Goal: Obtain resource: Obtain resource

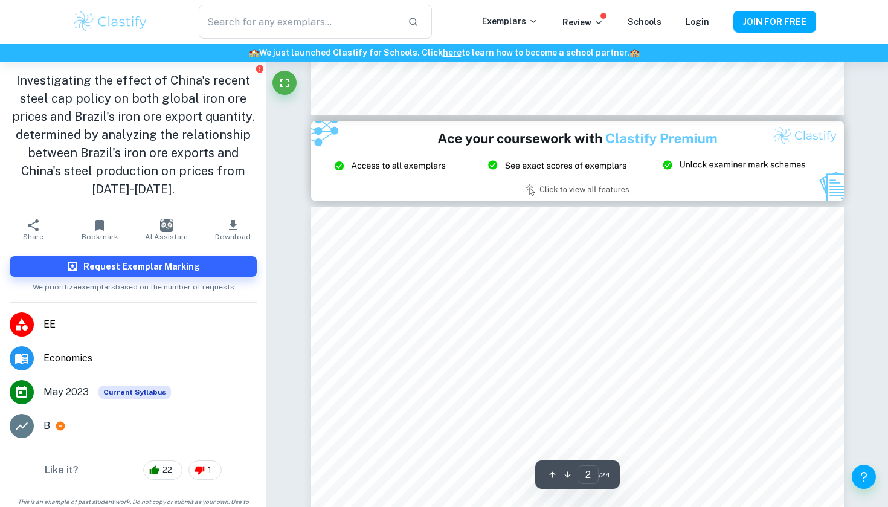
scroll to position [1618, 0]
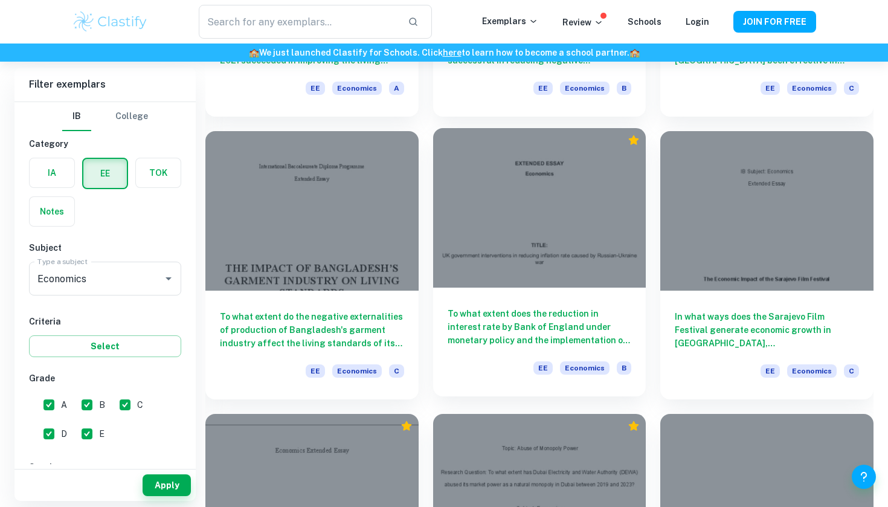
scroll to position [1148, 0]
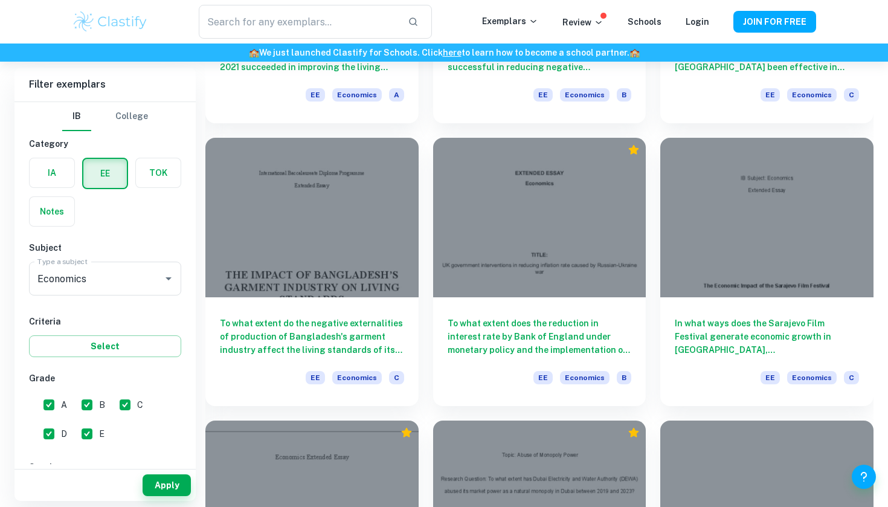
click at [89, 435] on input "E" at bounding box center [87, 434] width 24 height 24
checkbox input "false"
click at [47, 438] on input "D" at bounding box center [49, 434] width 24 height 24
checkbox input "false"
click at [131, 405] on input "C" at bounding box center [125, 405] width 24 height 24
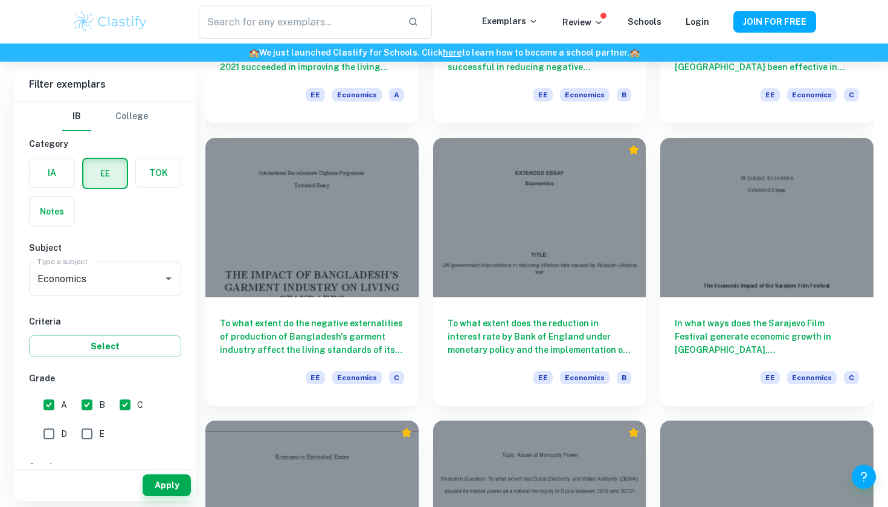
checkbox input "false"
click at [161, 488] on button "Apply" at bounding box center [167, 485] width 48 height 22
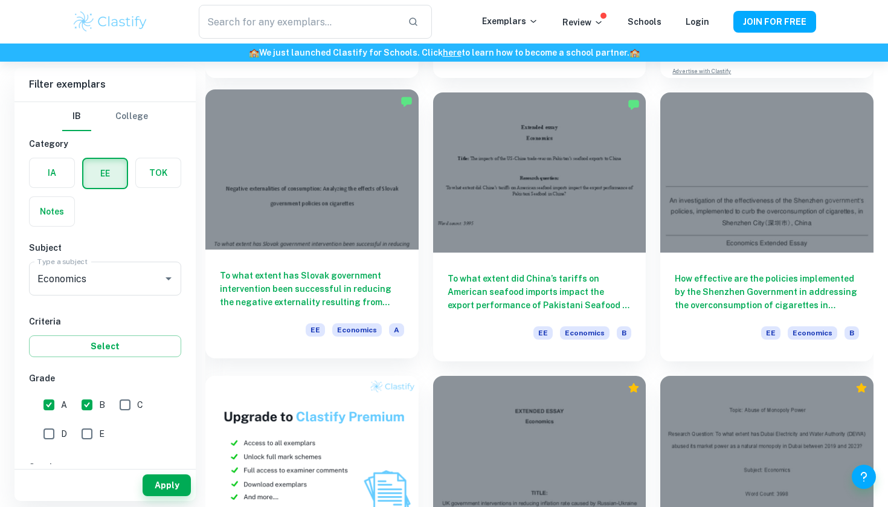
scroll to position [335, 0]
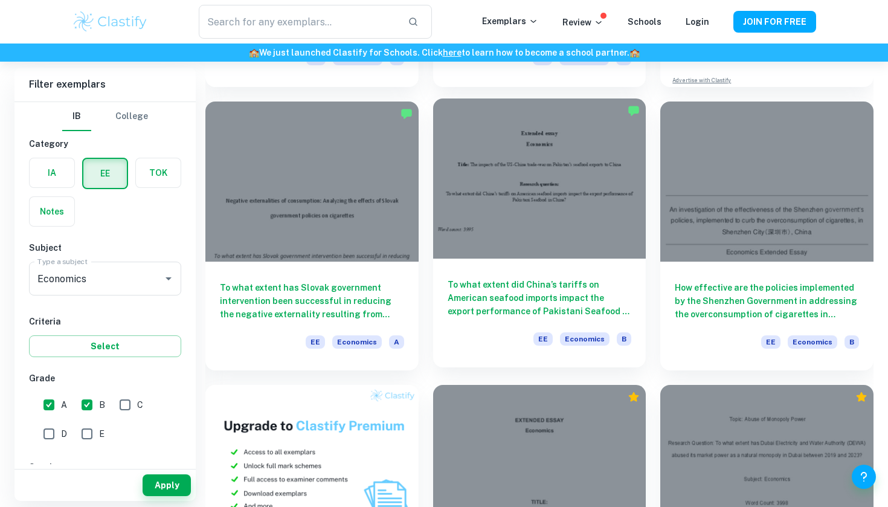
click at [555, 272] on div "To what extent did China’s tariffs on American seafood imports impact the expor…" at bounding box center [539, 313] width 213 height 109
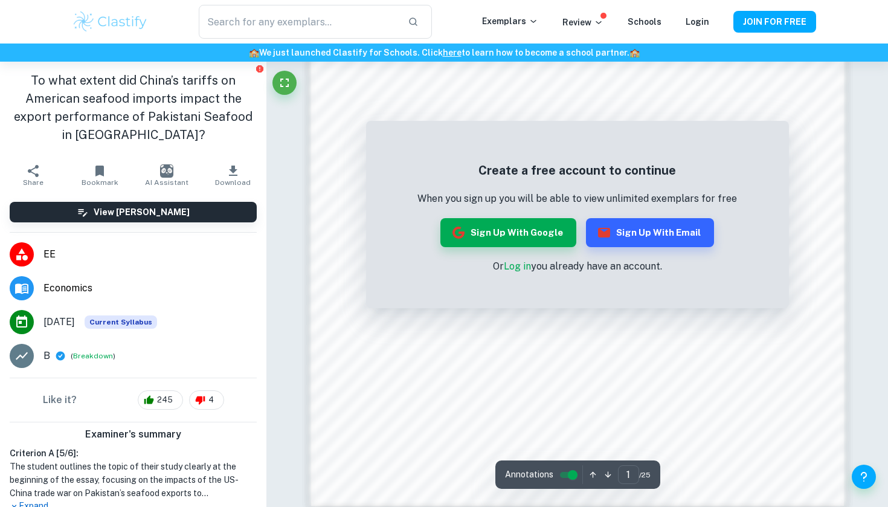
scroll to position [943, 0]
click at [550, 236] on button "Sign up with Google" at bounding box center [509, 232] width 136 height 29
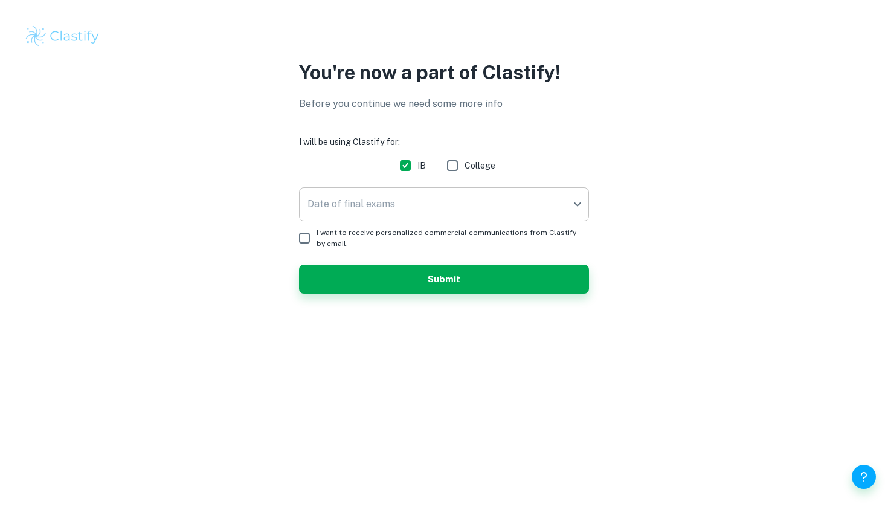
click at [514, 191] on body "We value your privacy We use cookies to enhance your browsing experience, serve…" at bounding box center [444, 253] width 888 height 507
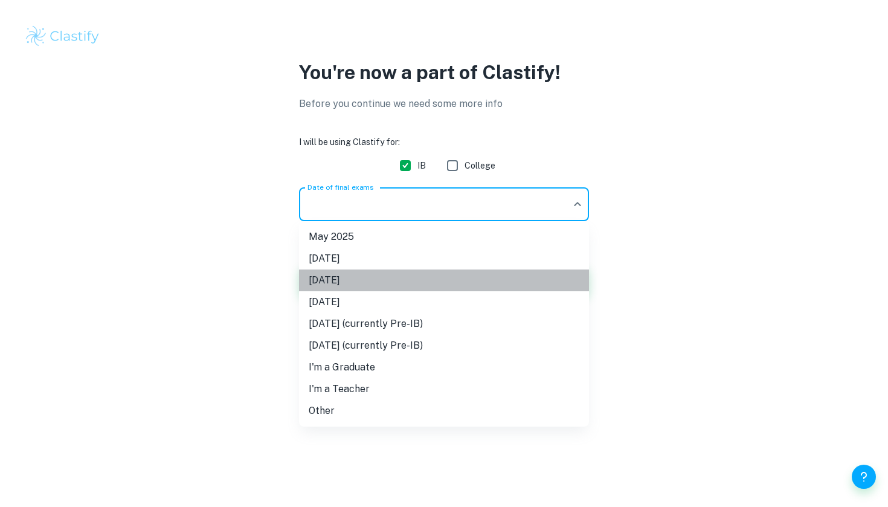
click at [411, 273] on li "[DATE]" at bounding box center [444, 281] width 290 height 22
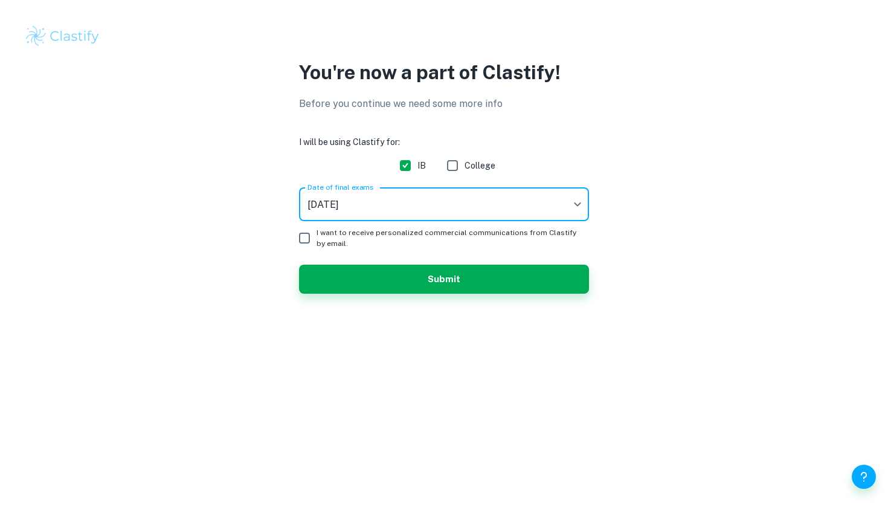
click at [312, 242] on input "I want to receive personalized commercial communications from Clastify by email." at bounding box center [304, 238] width 24 height 24
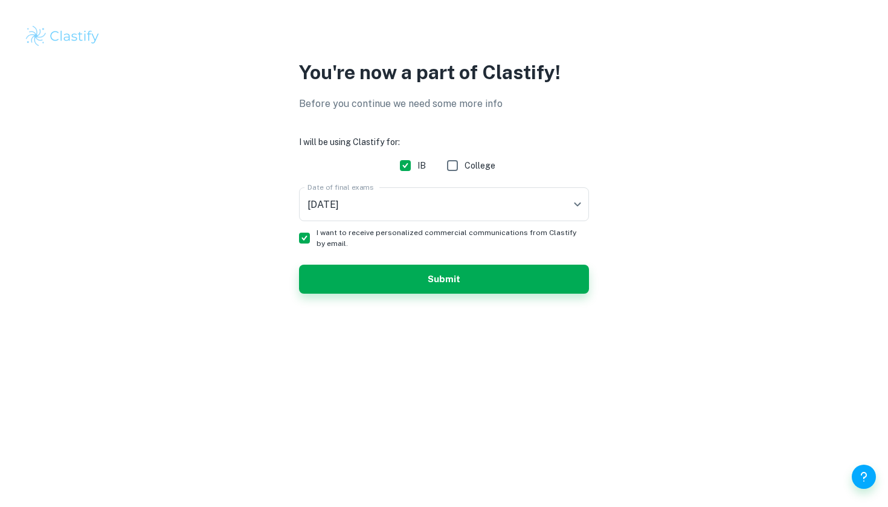
click at [312, 242] on input "I want to receive personalized commercial communications from Clastify by email." at bounding box center [304, 238] width 24 height 24
checkbox input "false"
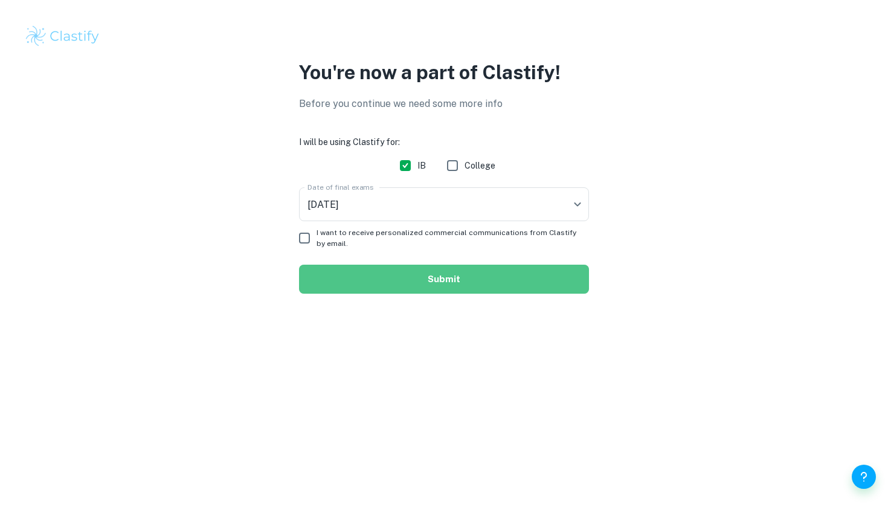
click at [422, 290] on button "Submit" at bounding box center [444, 279] width 290 height 29
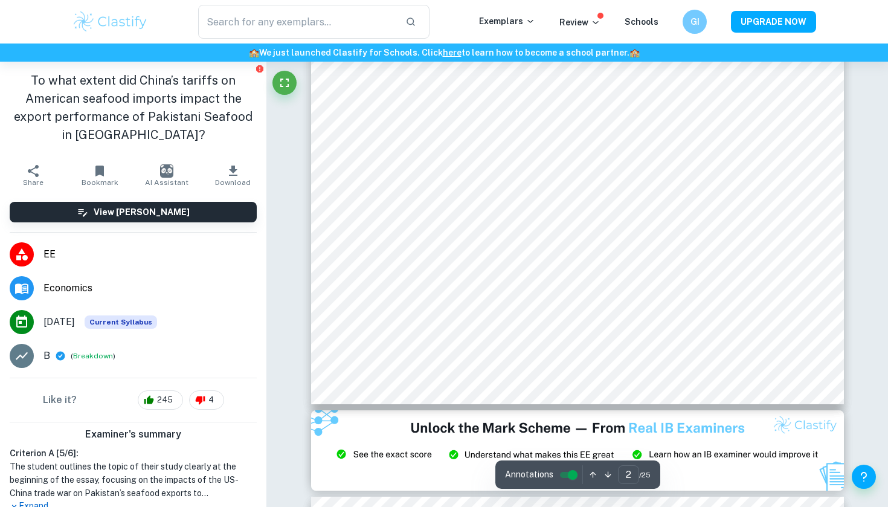
scroll to position [1549, 0]
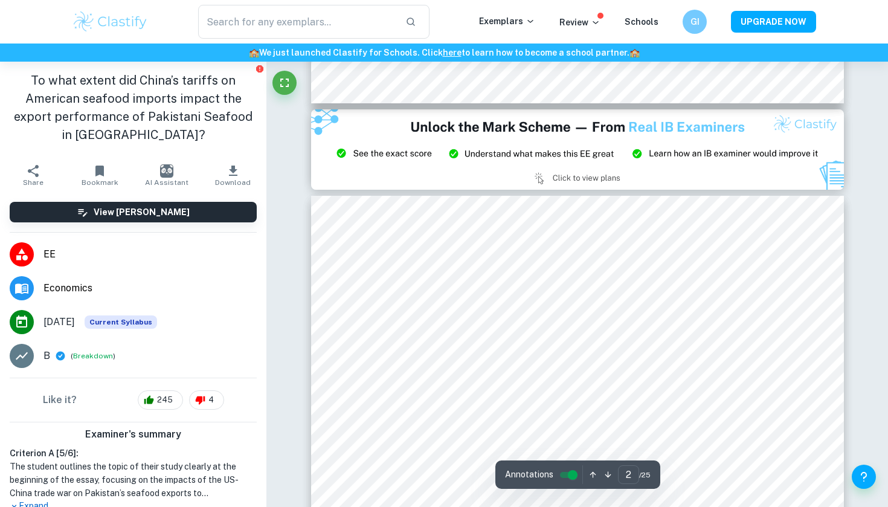
type input "3"
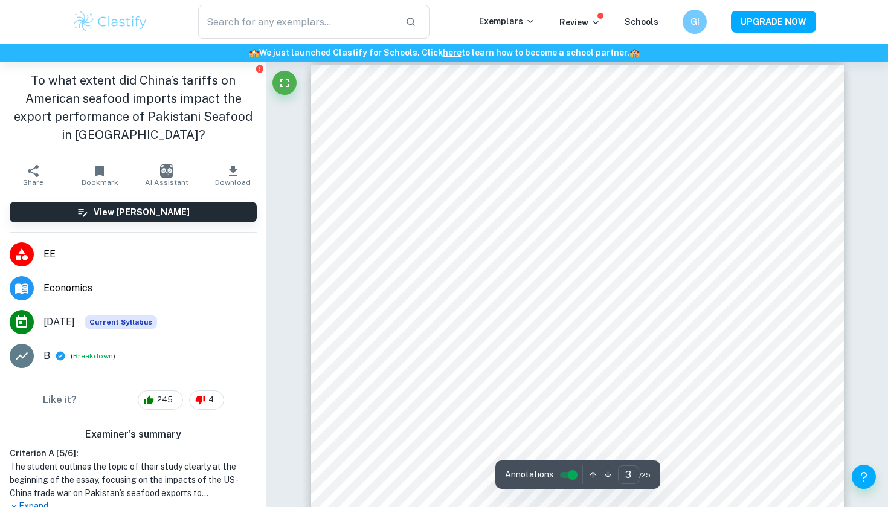
scroll to position [1574, 0]
